Goal: Transaction & Acquisition: Subscribe to service/newsletter

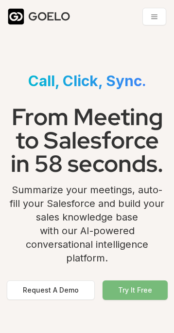
scroll to position [2095, 0]
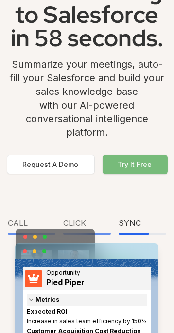
scroll to position [124, 0]
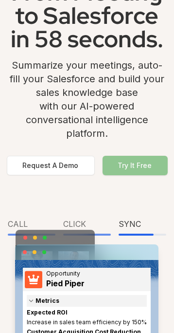
click at [125, 175] on button "Try It Free" at bounding box center [135, 165] width 65 height 19
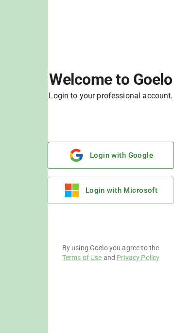
click at [103, 169] on button "Login with Google" at bounding box center [111, 154] width 126 height 27
